Goal: Information Seeking & Learning: Stay updated

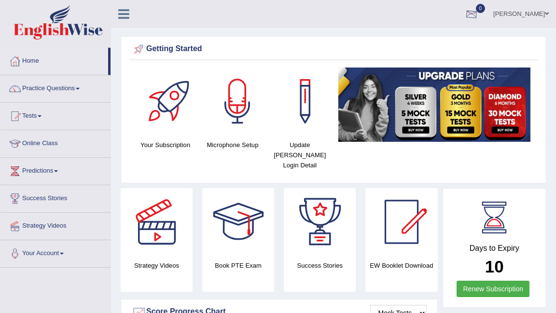
click at [478, 13] on div at bounding box center [471, 14] width 14 height 14
click at [432, 41] on strong "See All Alerts" at bounding box center [410, 41] width 43 height 8
